Goal: Check status: Check status

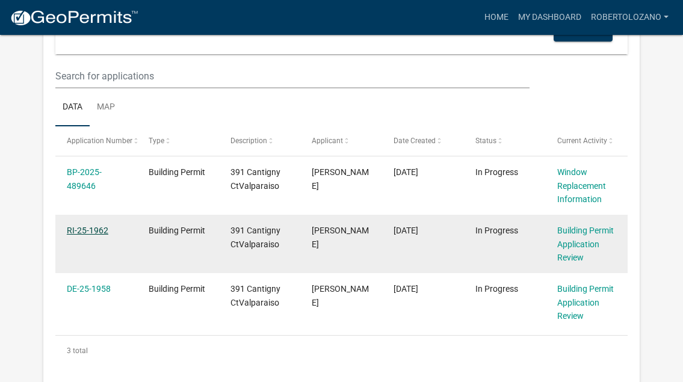
scroll to position [142, 0]
click at [96, 234] on link "RI-25-1962" at bounding box center [88, 231] width 42 height 10
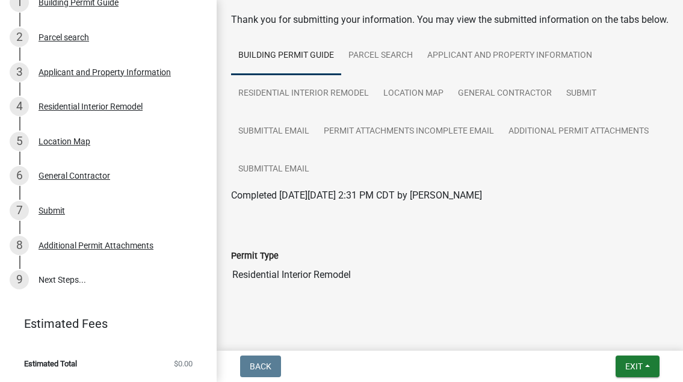
scroll to position [49, 0]
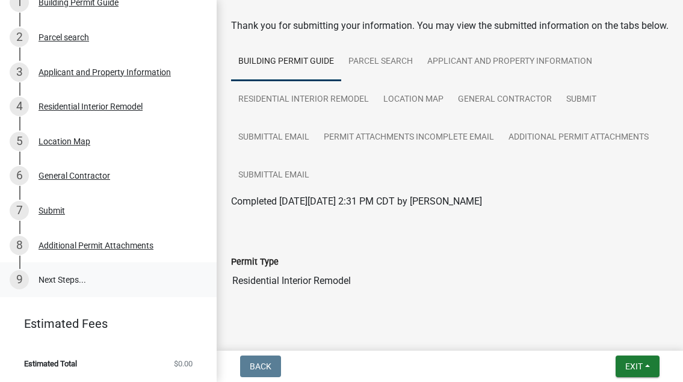
click at [55, 280] on link "9 Next Steps..." at bounding box center [108, 279] width 217 height 35
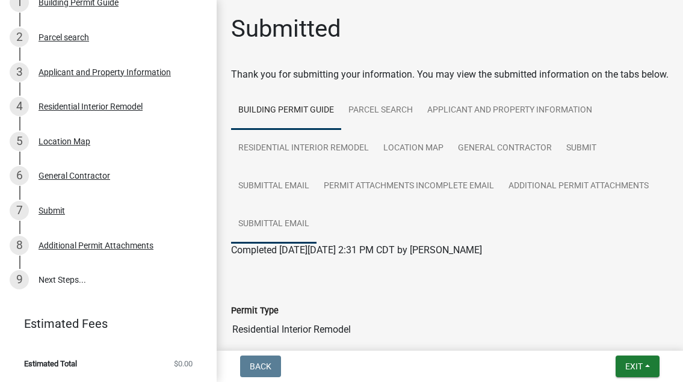
click at [289, 220] on link "Submittal Email" at bounding box center [273, 224] width 85 height 39
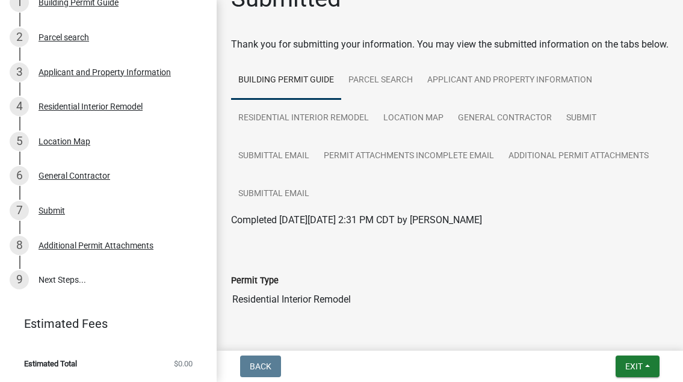
scroll to position [26, 0]
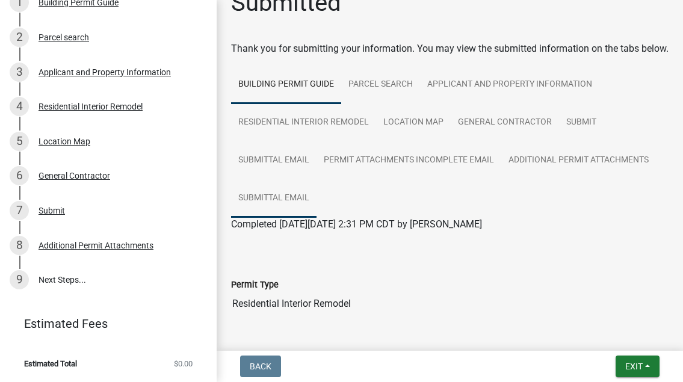
click at [296, 200] on link "Submittal Email" at bounding box center [273, 198] width 85 height 39
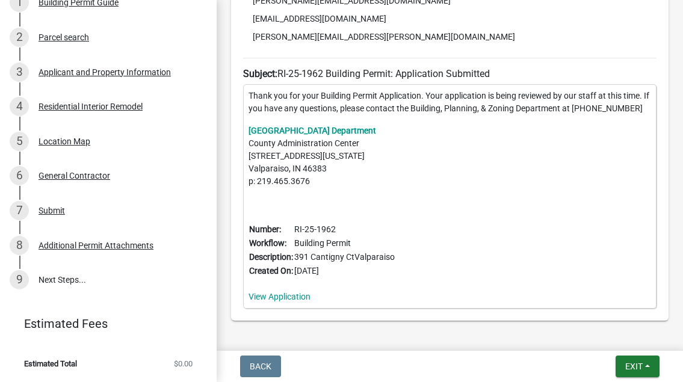
scroll to position [465, 0]
